Goal: Task Accomplishment & Management: Manage account settings

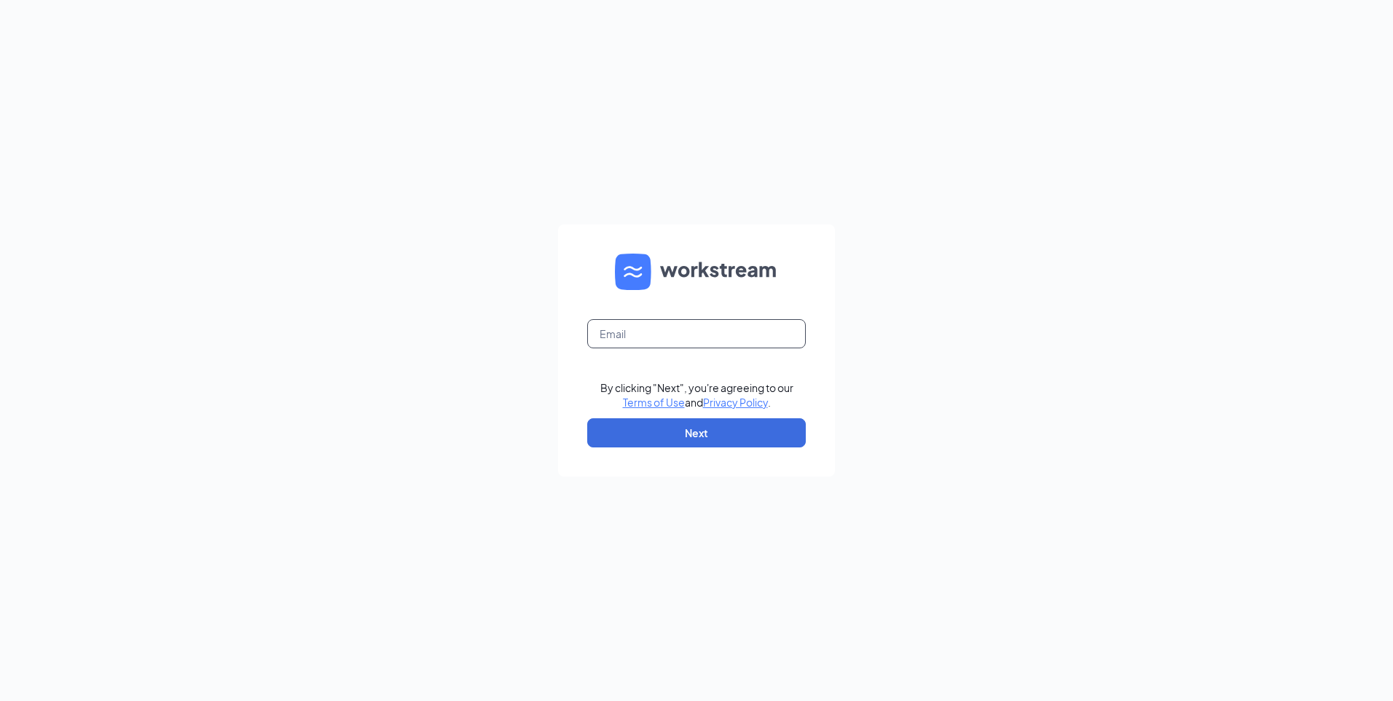
click at [630, 330] on input "text" at bounding box center [696, 333] width 218 height 29
type input "jgrenfell@neb.rr.com"
click at [693, 425] on button "Next" at bounding box center [696, 432] width 218 height 29
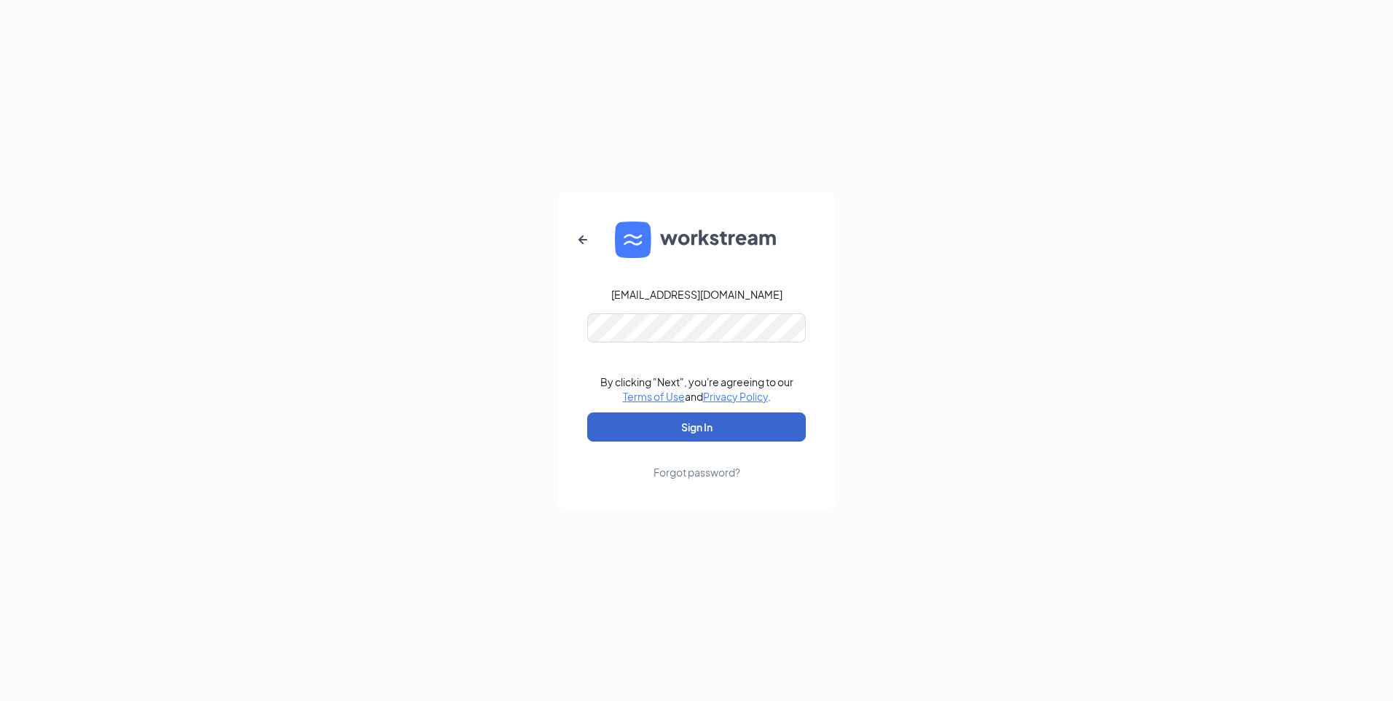
click at [689, 423] on button "Sign In" at bounding box center [696, 426] width 218 height 29
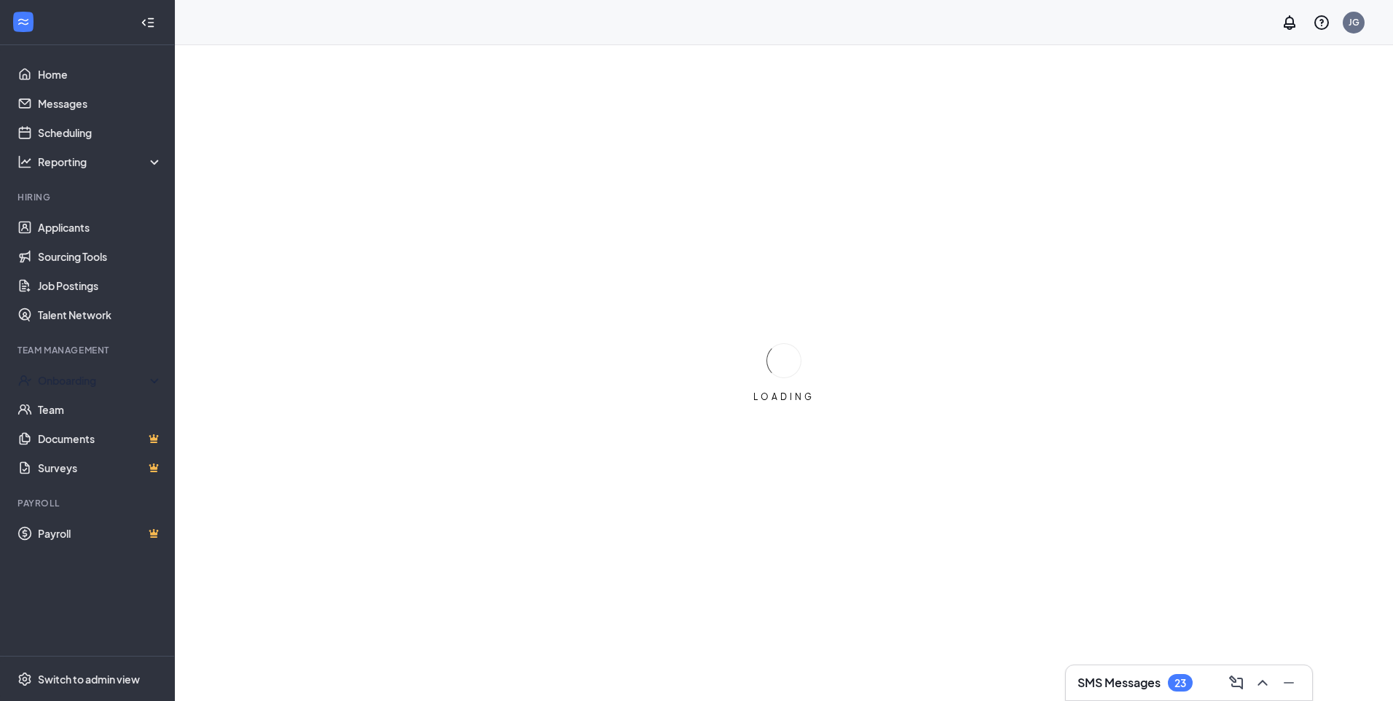
click at [74, 376] on div "Onboarding" at bounding box center [94, 380] width 112 height 15
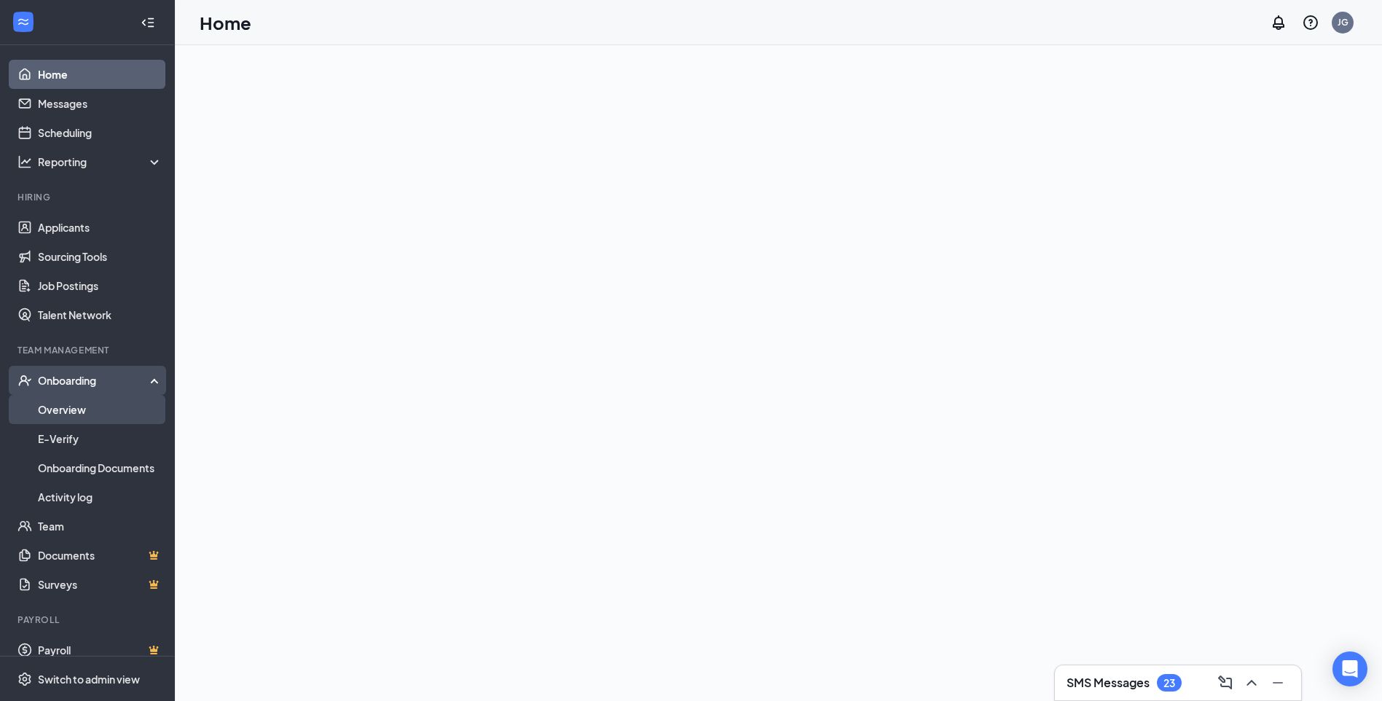
click at [62, 407] on link "Overview" at bounding box center [100, 409] width 125 height 29
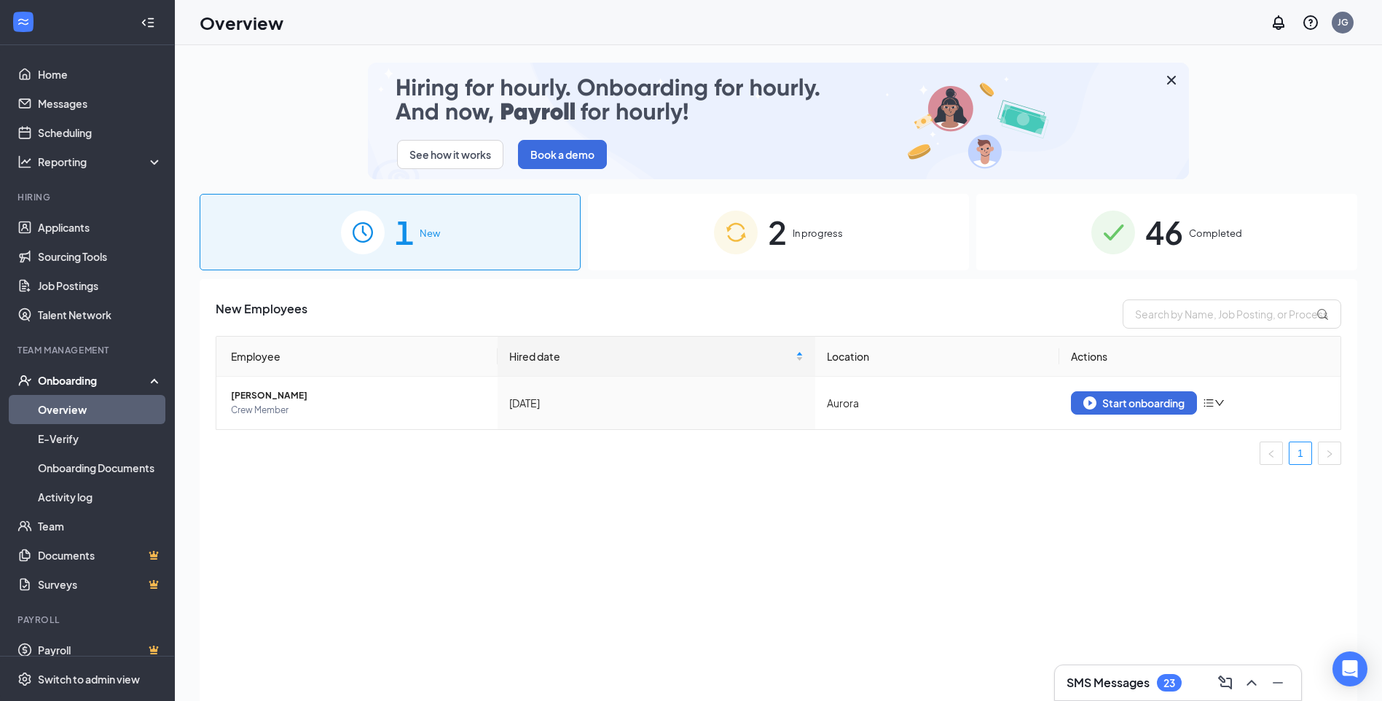
click at [801, 226] on span "In progress" at bounding box center [817, 233] width 50 height 15
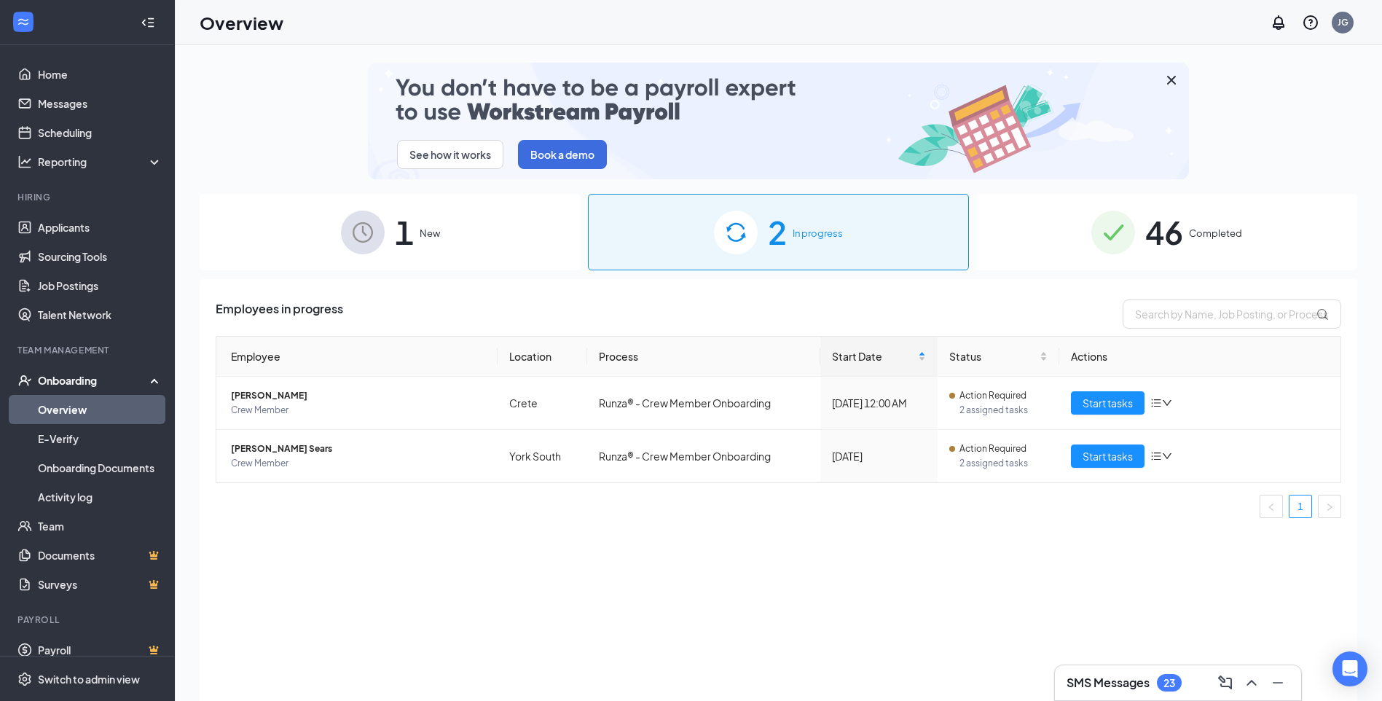
click at [438, 227] on span "New" at bounding box center [430, 233] width 20 height 15
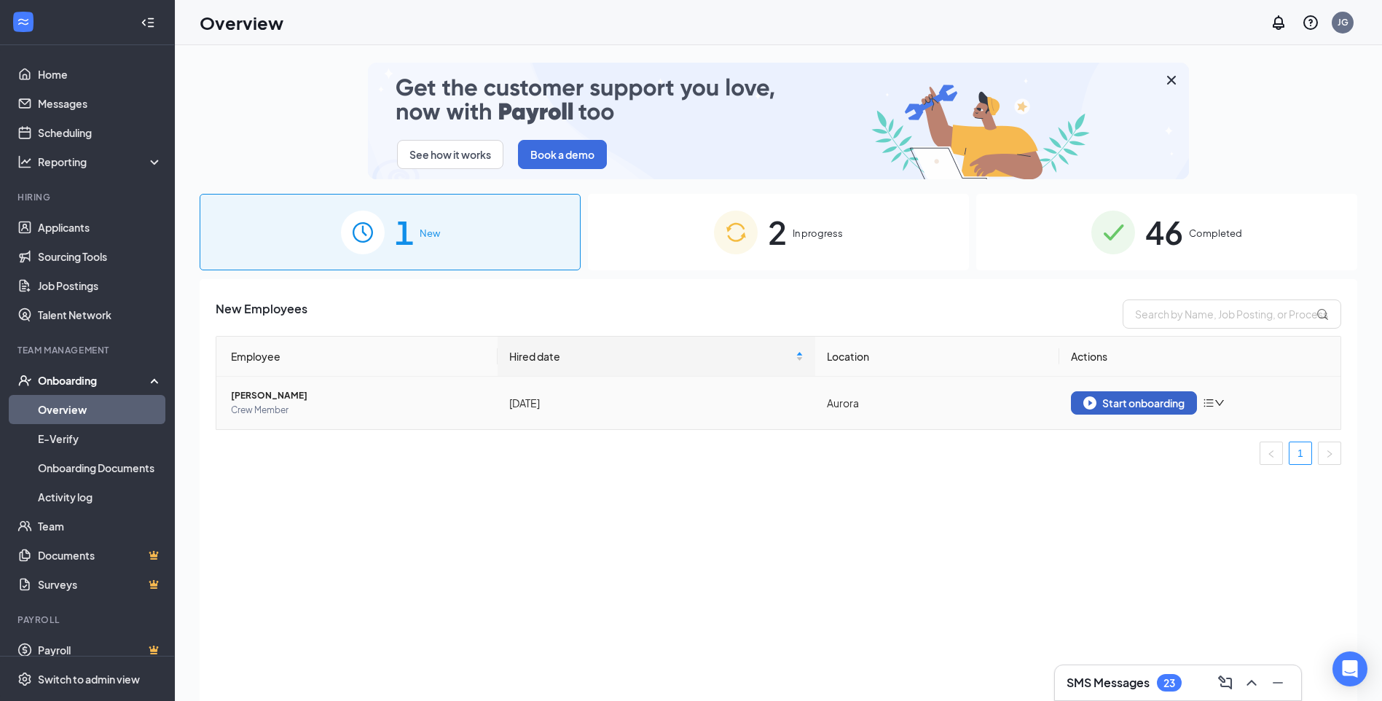
click at [1132, 398] on div "Start onboarding" at bounding box center [1133, 402] width 101 height 13
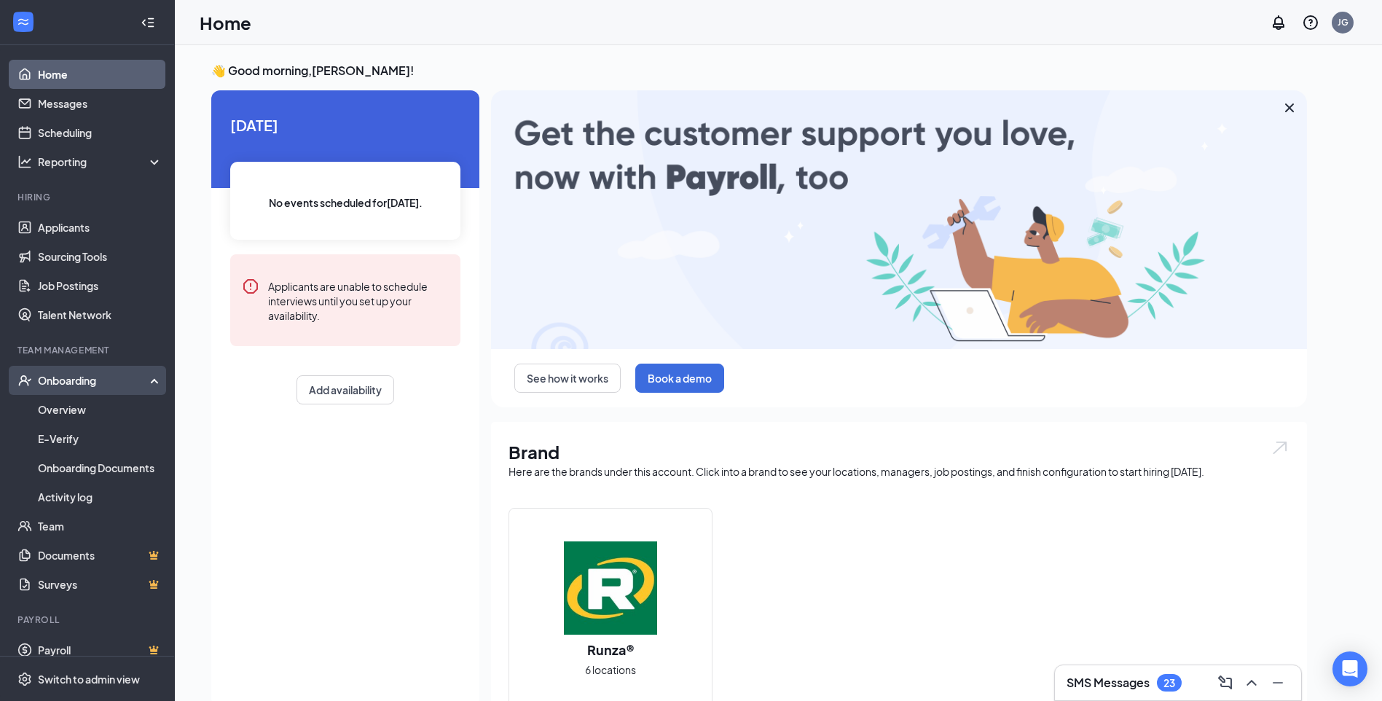
click at [72, 377] on div "Onboarding" at bounding box center [94, 380] width 112 height 15
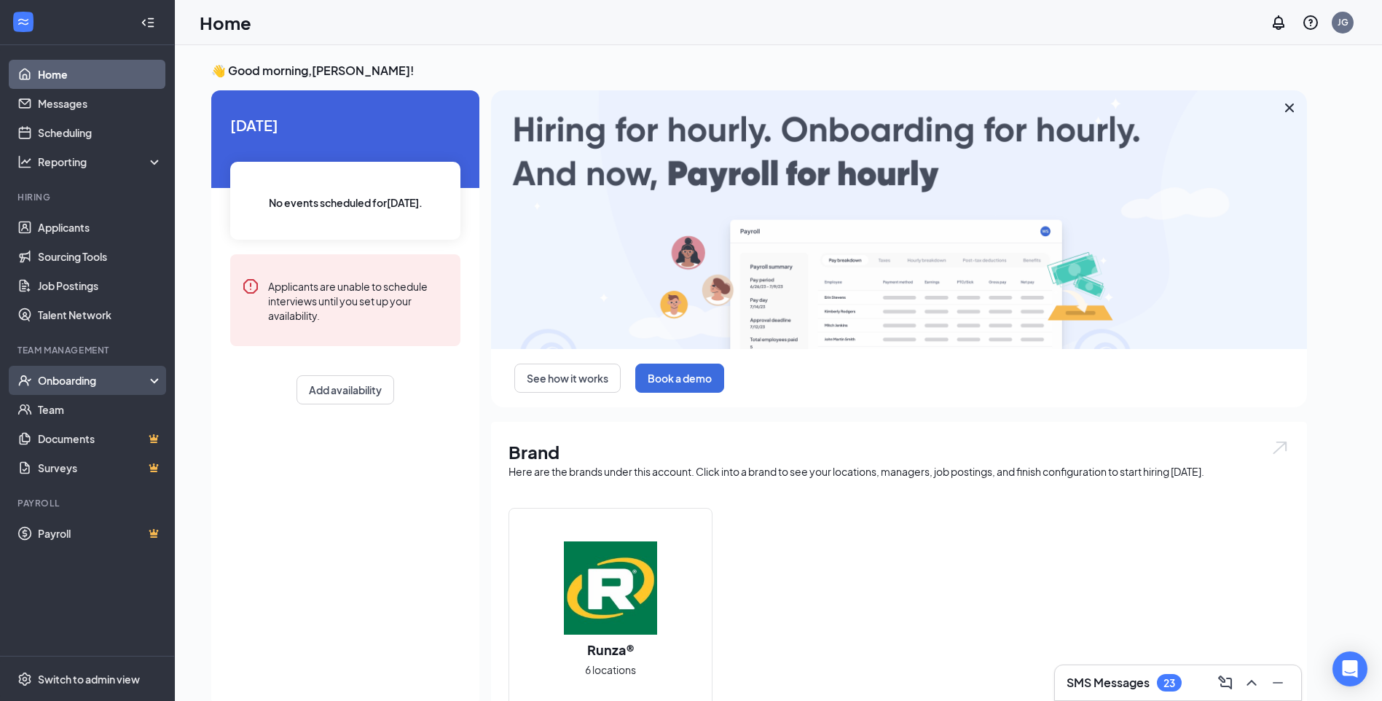
click at [72, 373] on div "Onboarding" at bounding box center [94, 380] width 112 height 15
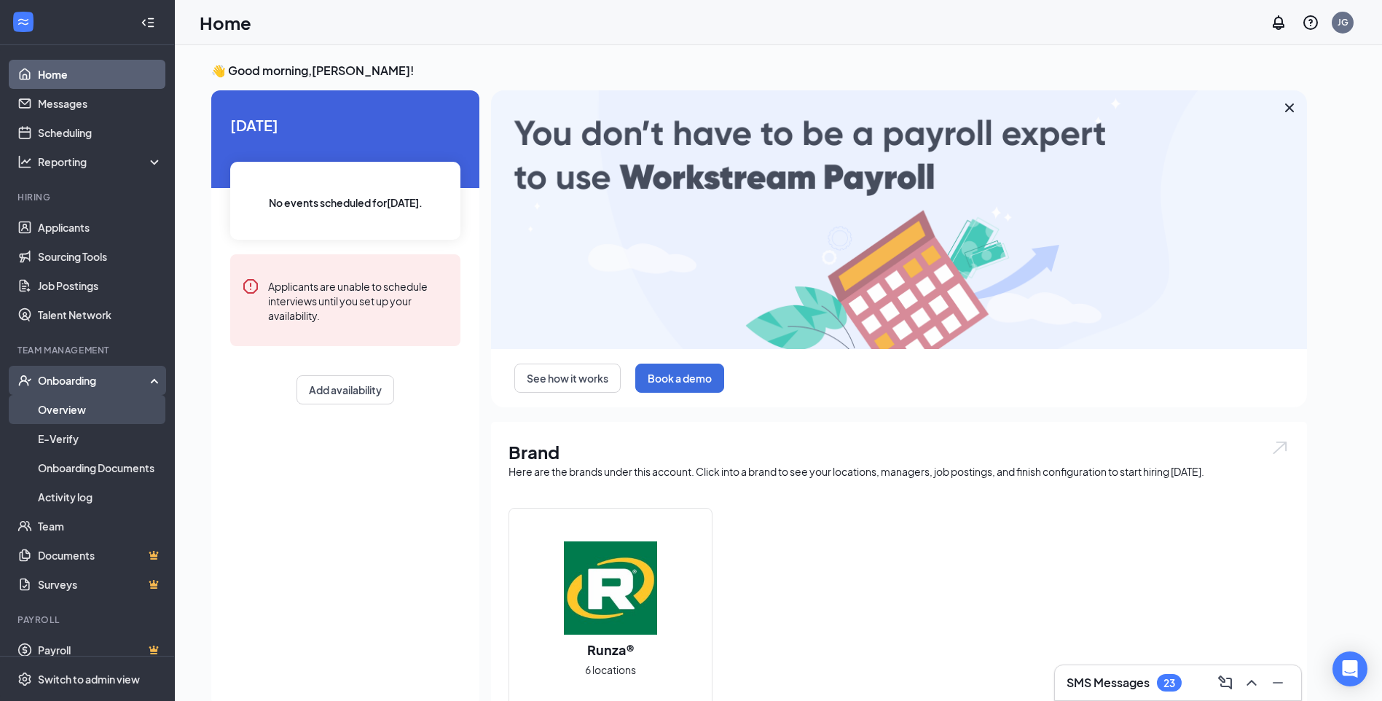
click at [60, 406] on link "Overview" at bounding box center [100, 409] width 125 height 29
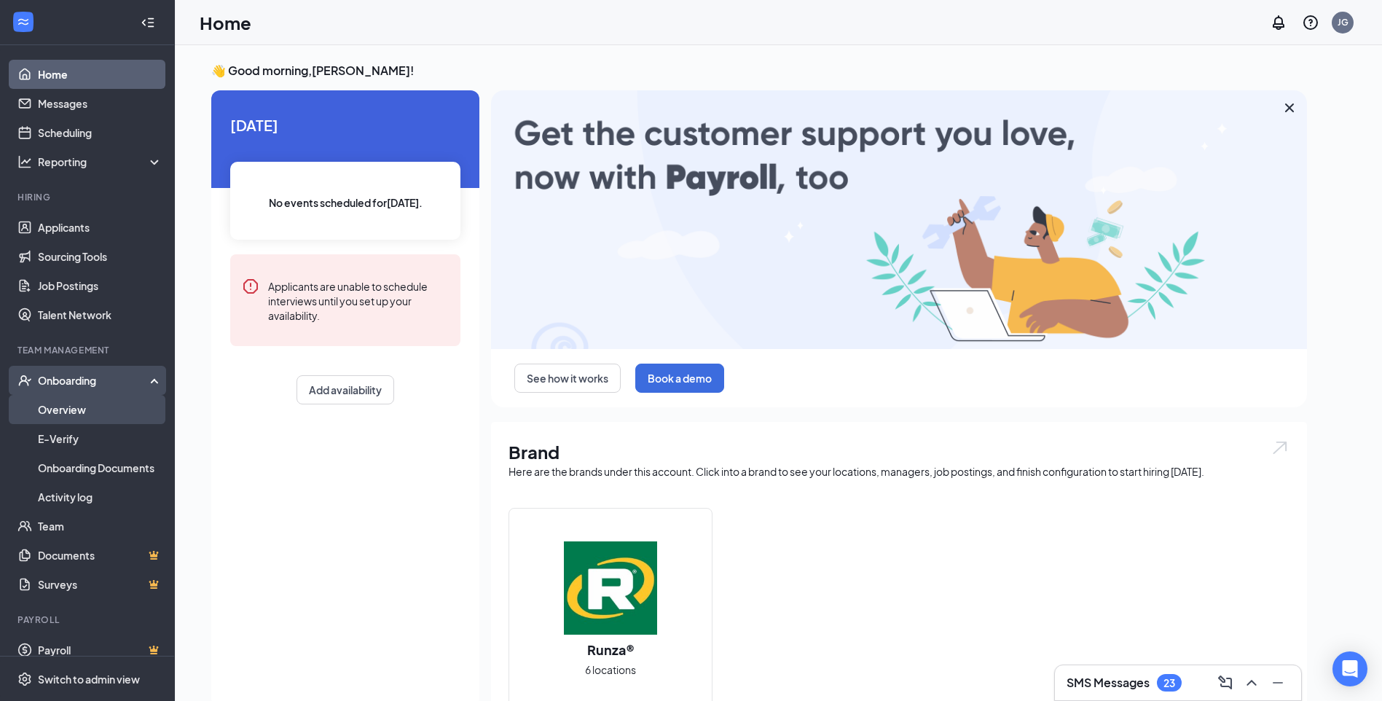
click at [68, 402] on link "Overview" at bounding box center [100, 409] width 125 height 29
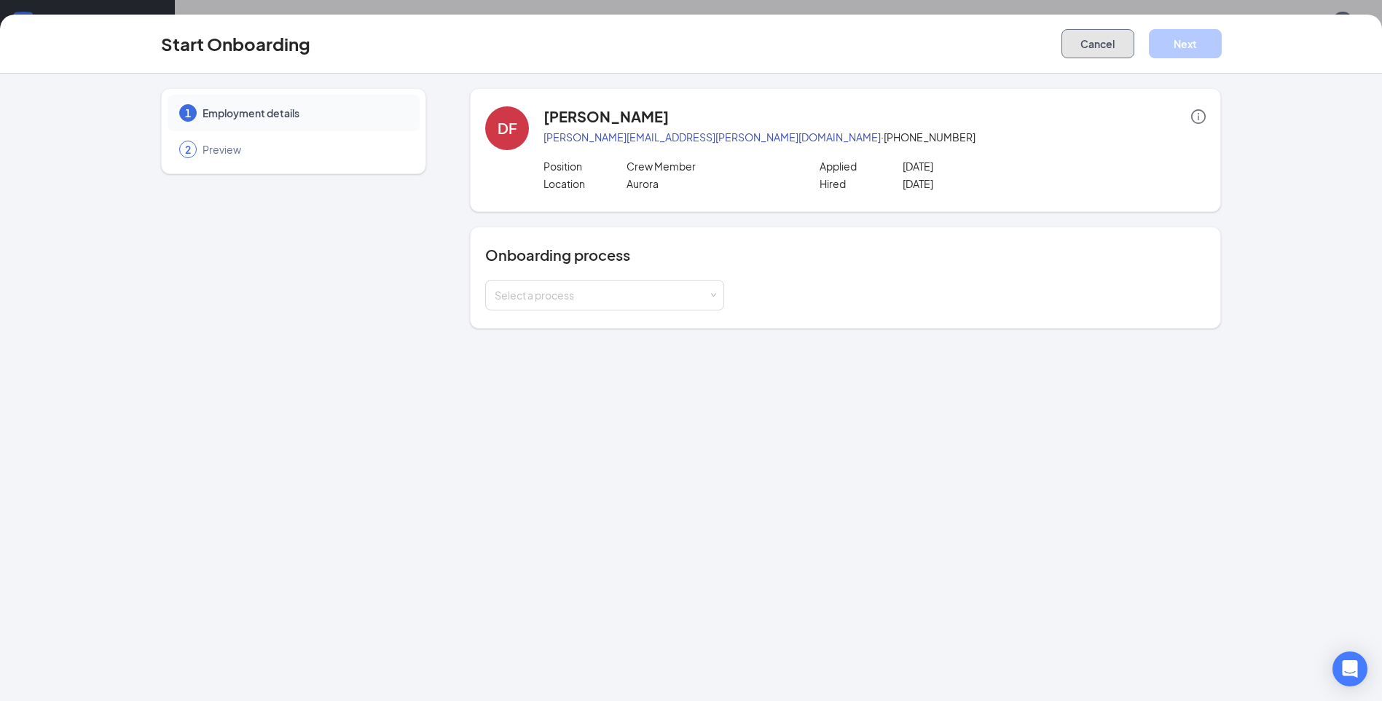
drag, startPoint x: 1105, startPoint y: 37, endPoint x: 1159, endPoint y: 103, distance: 85.4
click at [1105, 36] on button "Cancel" at bounding box center [1097, 43] width 73 height 29
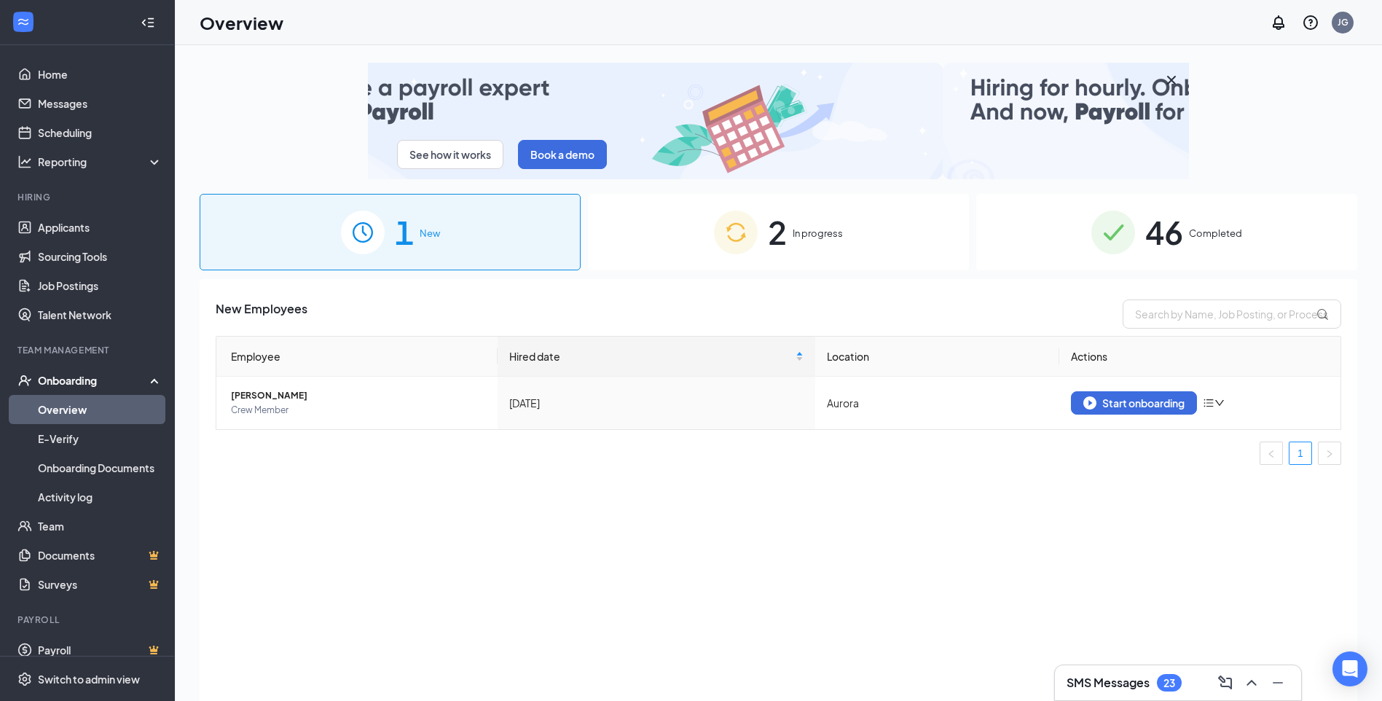
click at [761, 226] on div "2 In progress" at bounding box center [778, 232] width 381 height 76
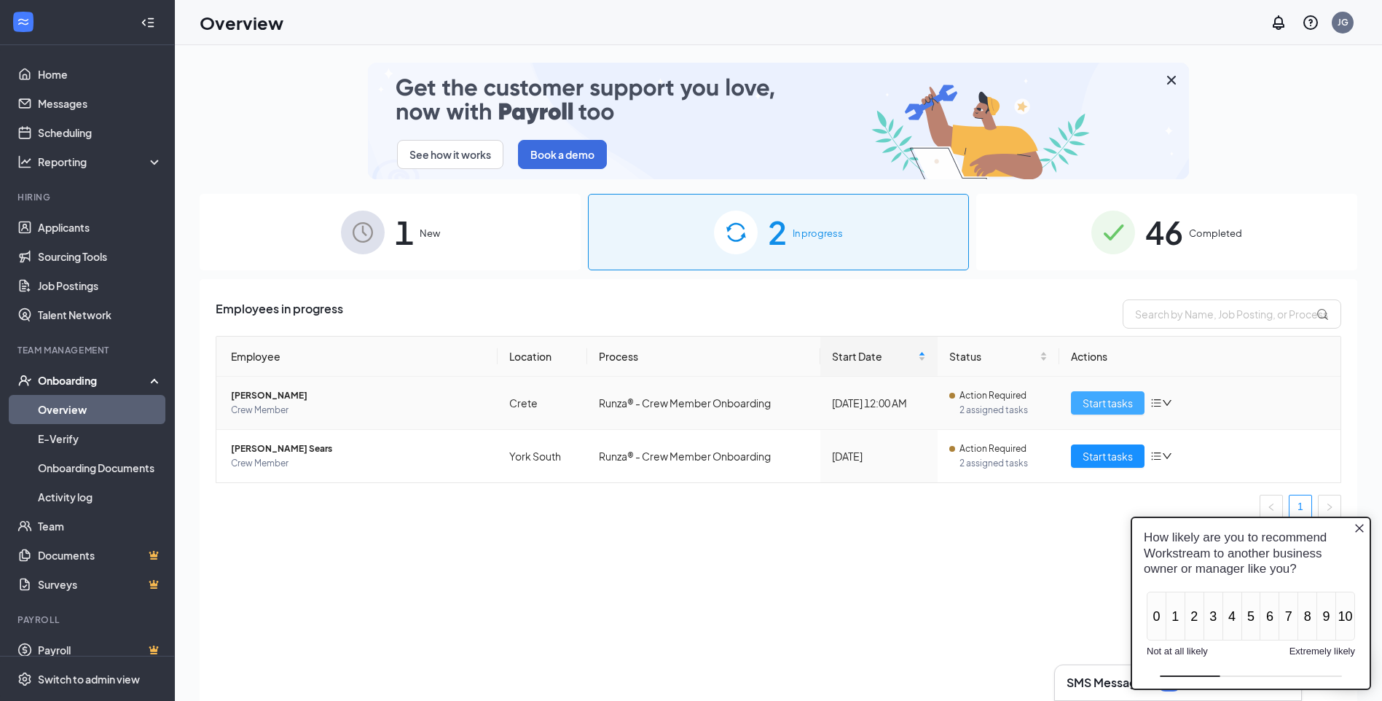
click at [1101, 397] on span "Start tasks" at bounding box center [1107, 403] width 50 height 16
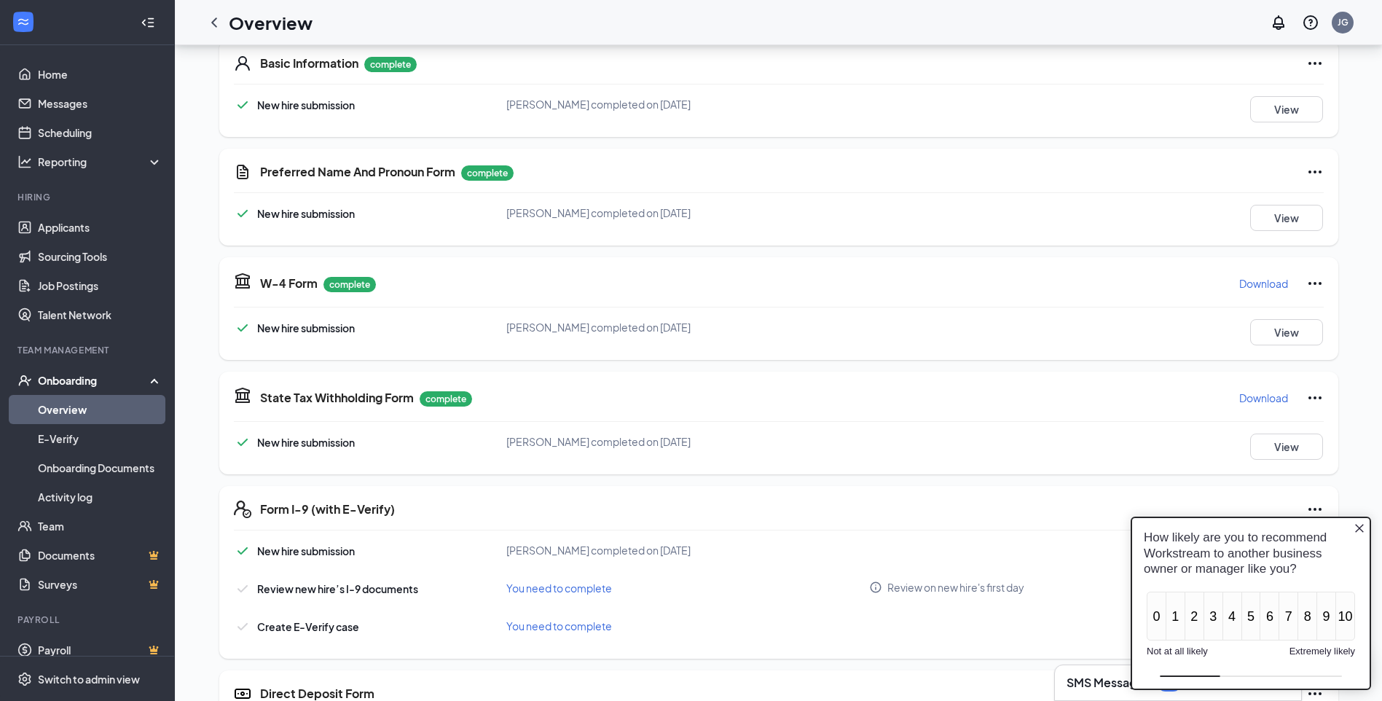
scroll to position [114, 0]
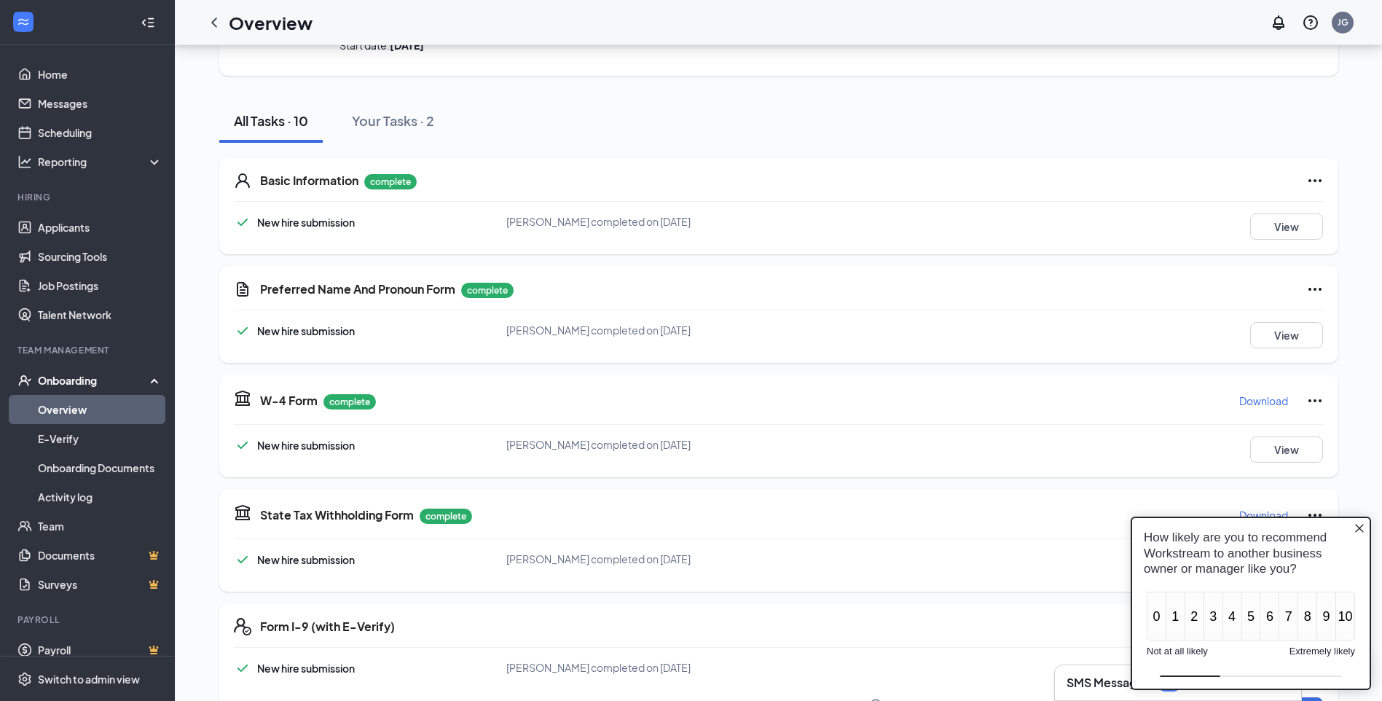
click at [1274, 396] on p "Download" at bounding box center [1263, 400] width 49 height 15
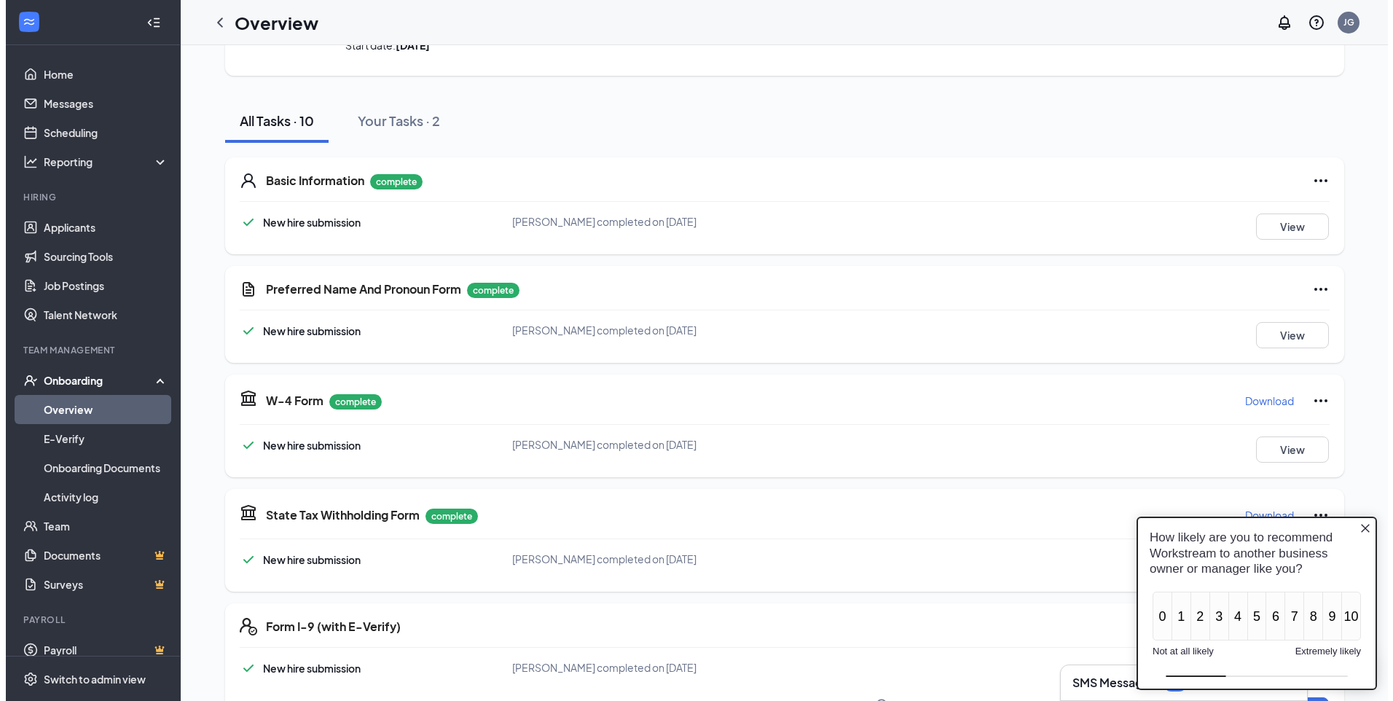
scroll to position [0, 0]
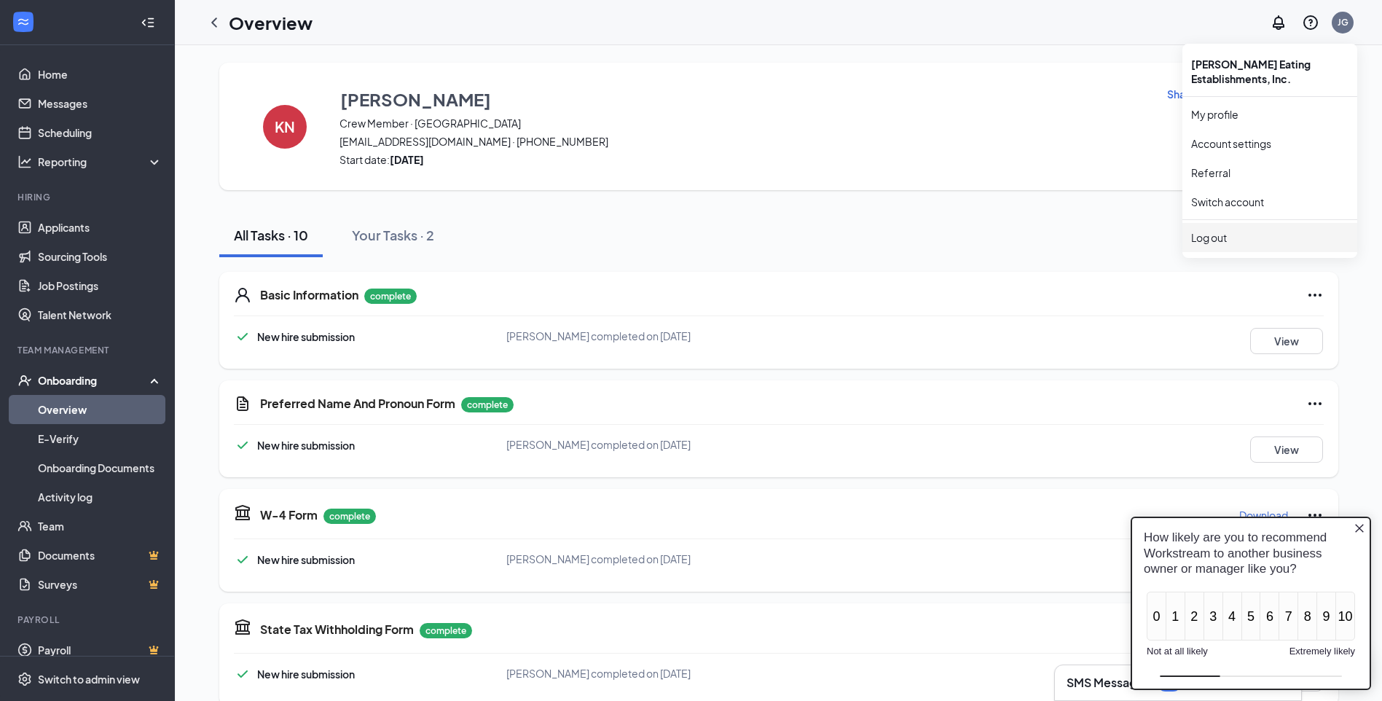
drag, startPoint x: 1209, startPoint y: 235, endPoint x: 1228, endPoint y: 245, distance: 21.5
click at [1209, 233] on div "Log out" at bounding box center [1269, 237] width 157 height 15
